Goal: Navigation & Orientation: Find specific page/section

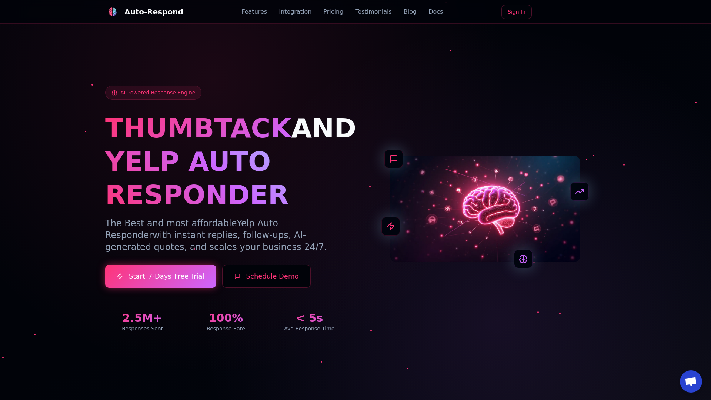
click at [404, 12] on link "Blog" at bounding box center [410, 11] width 13 height 9
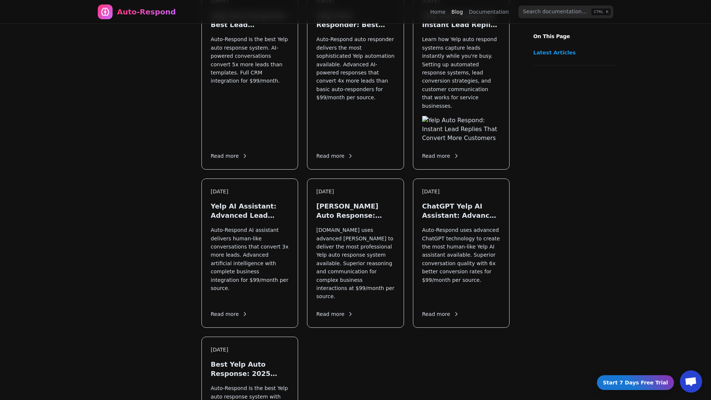
scroll to position [886, 0]
